Goal: Task Accomplishment & Management: Manage account settings

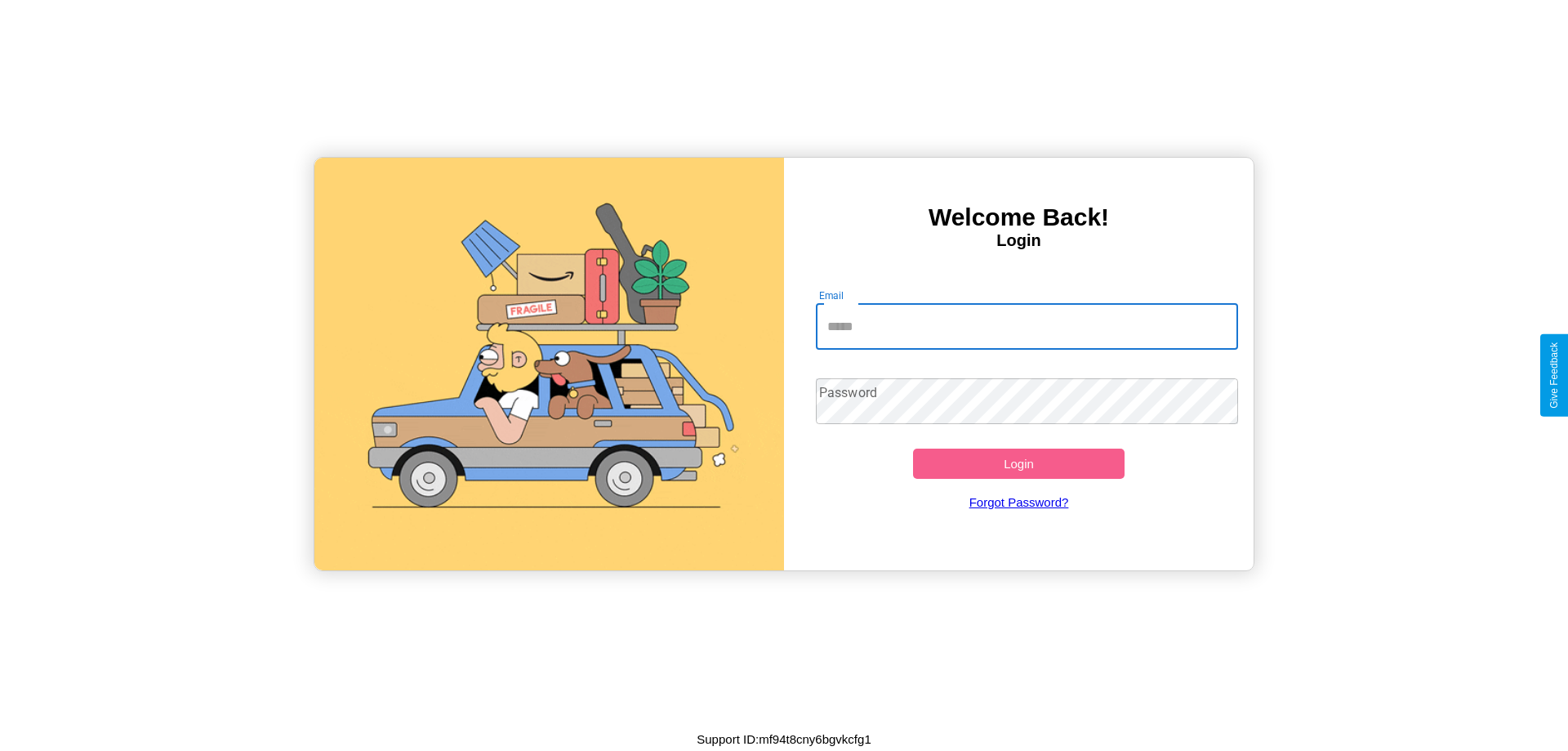
click at [1026, 326] on input "Email" at bounding box center [1026, 327] width 423 height 46
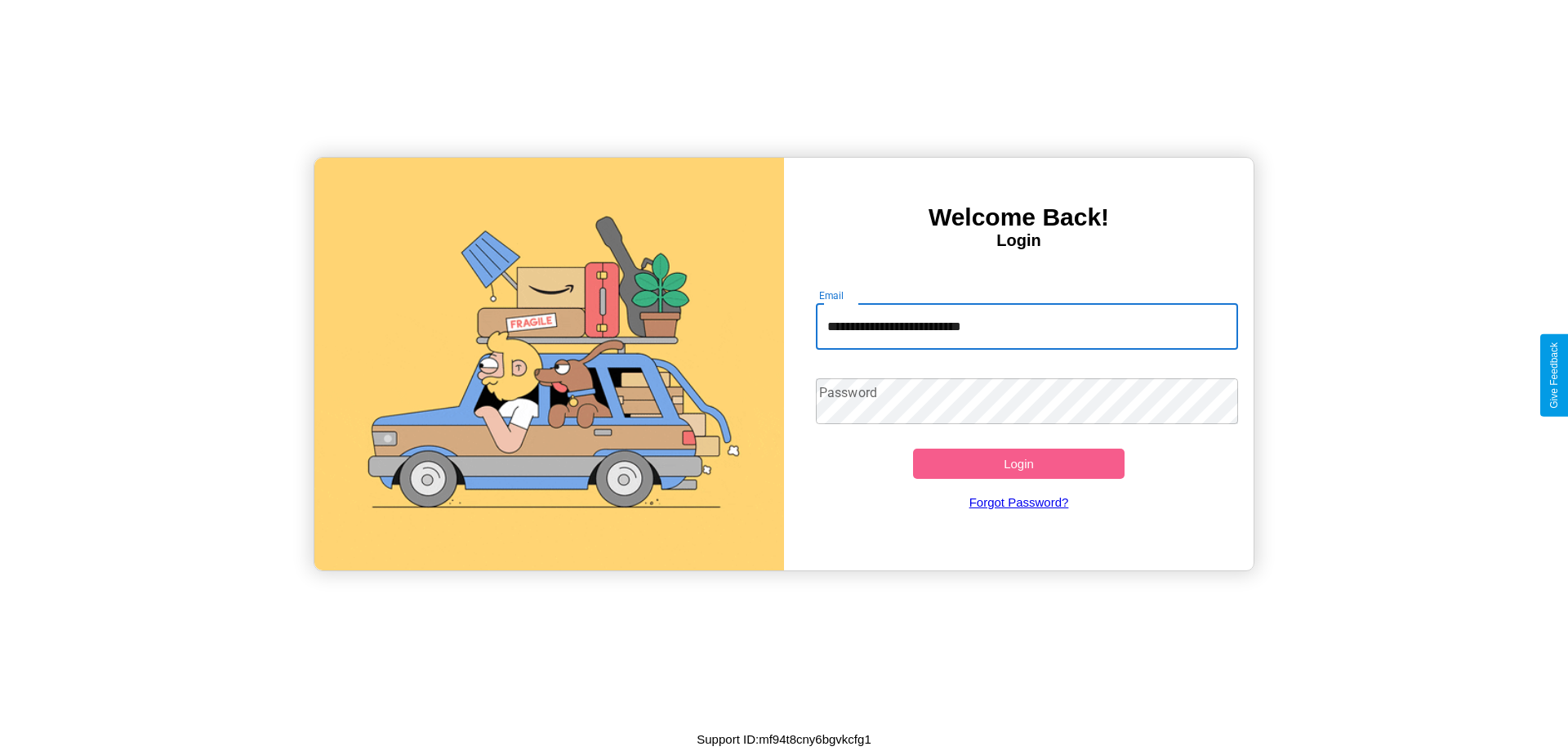
type input "**********"
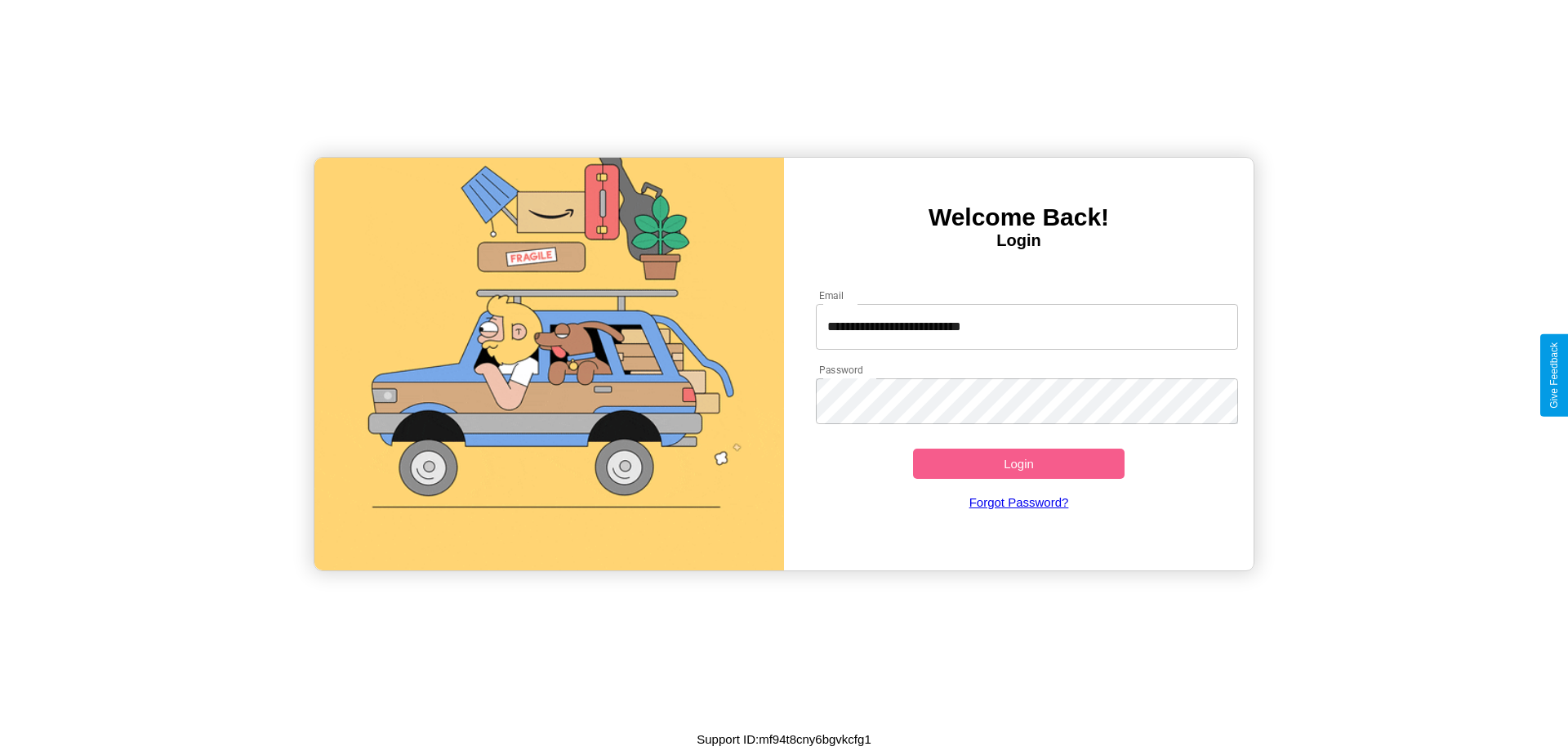
click at [1018, 463] on button "Login" at bounding box center [1018, 463] width 211 height 30
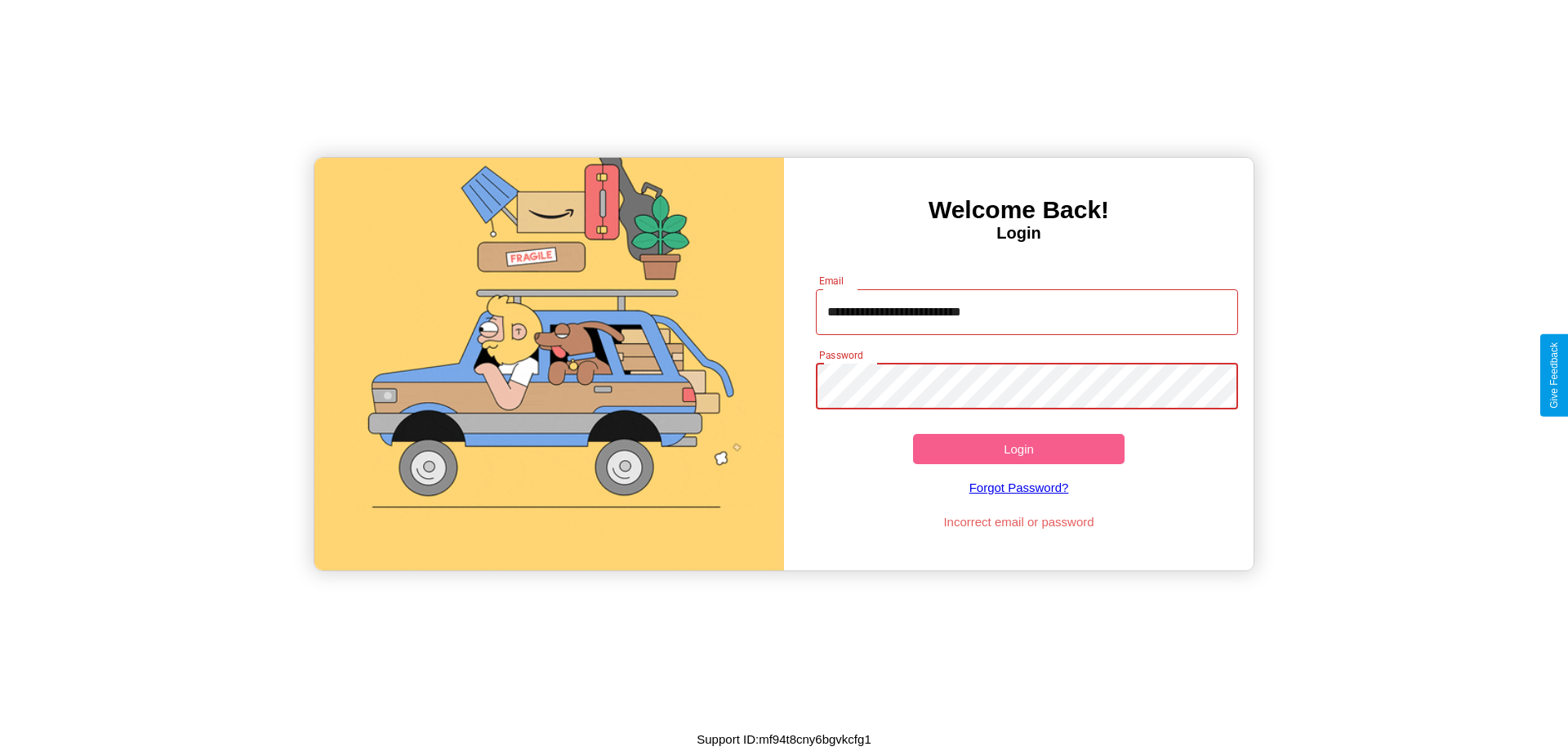
click at [1018, 448] on button "Login" at bounding box center [1018, 449] width 211 height 30
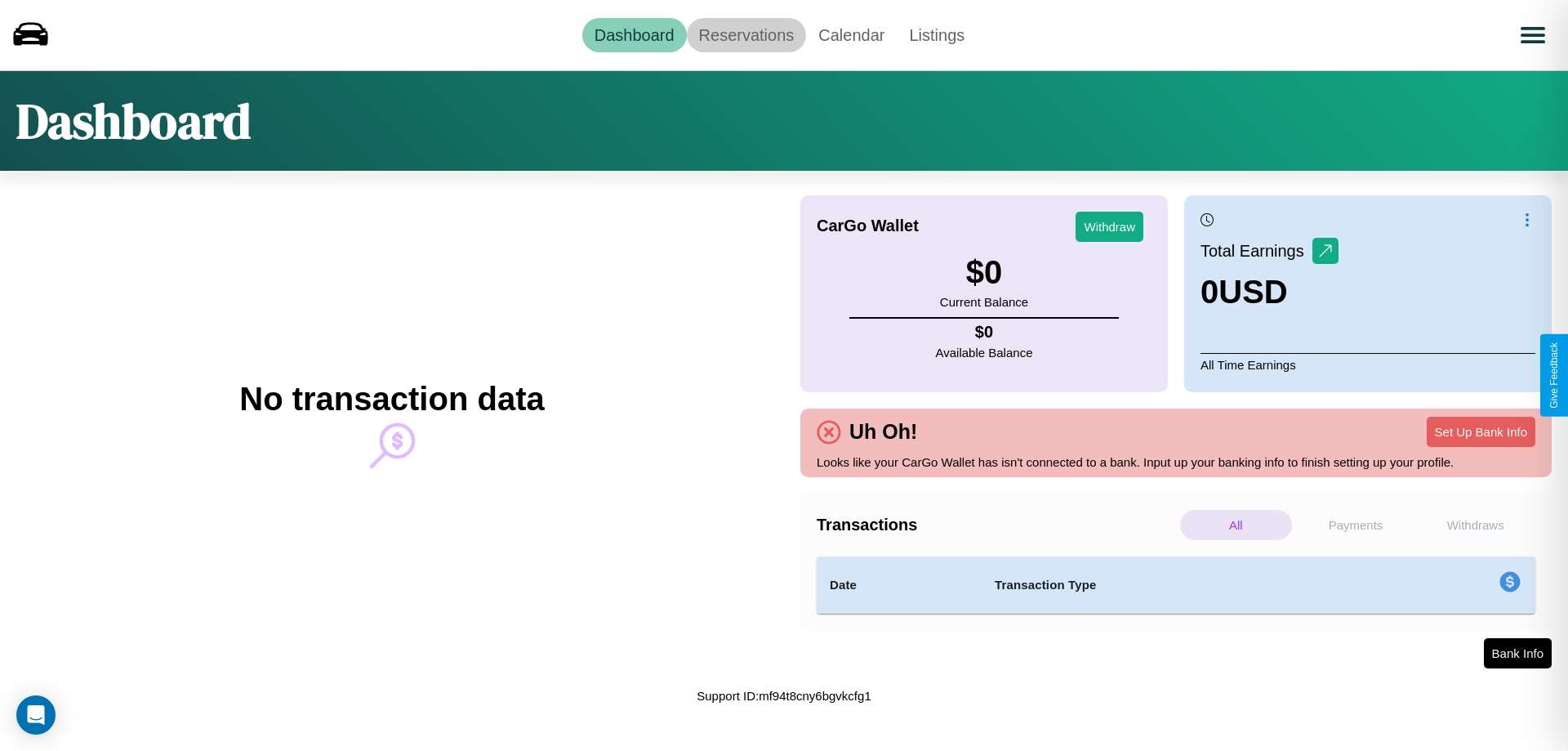
click at [746, 34] on link "Reservations" at bounding box center [747, 35] width 120 height 34
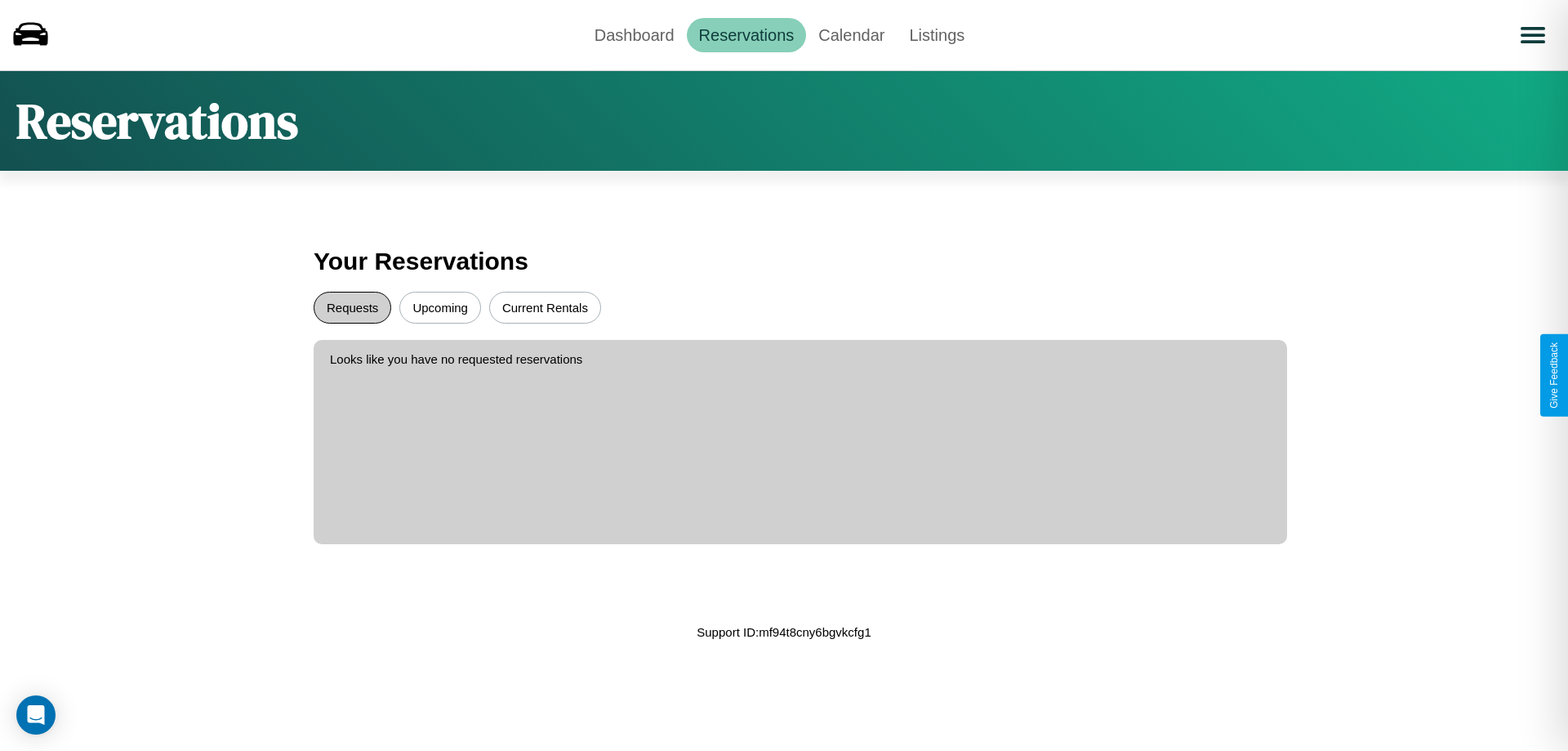
click at [351, 307] on button "Requests" at bounding box center [352, 308] width 78 height 32
click at [545, 307] on button "Current Rentals" at bounding box center [545, 308] width 112 height 32
